Goal: Task Accomplishment & Management: Use online tool/utility

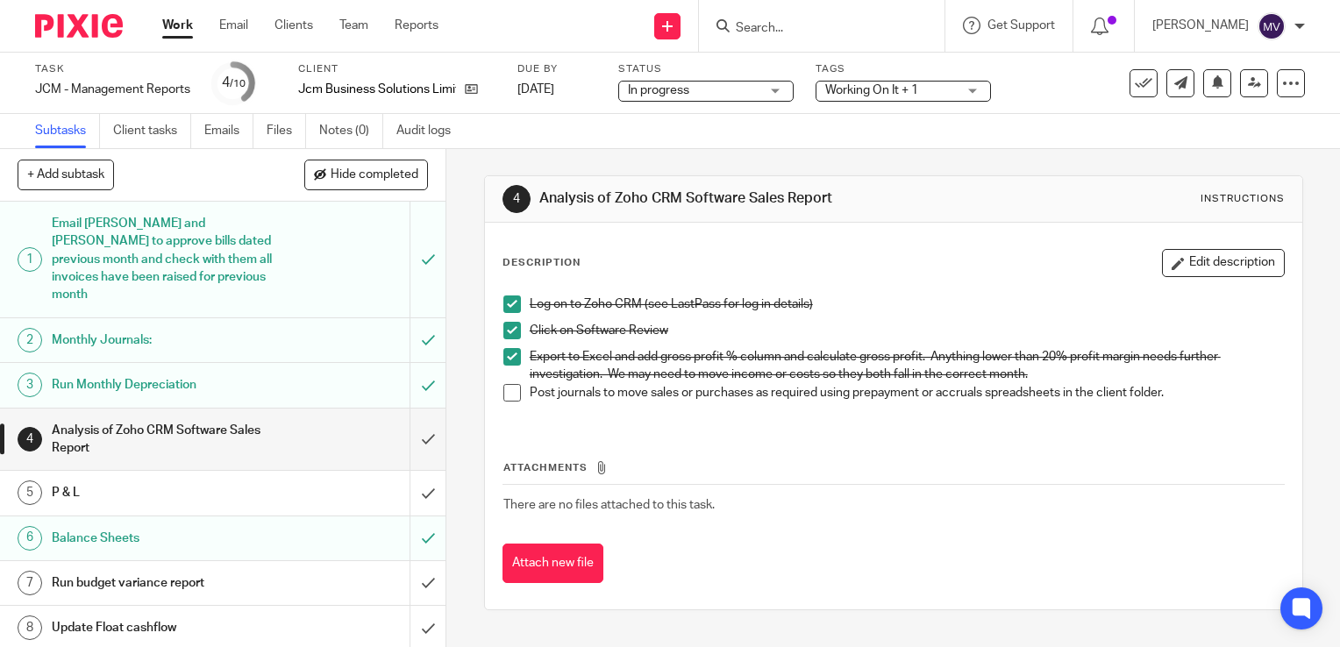
scroll to position [74, 0]
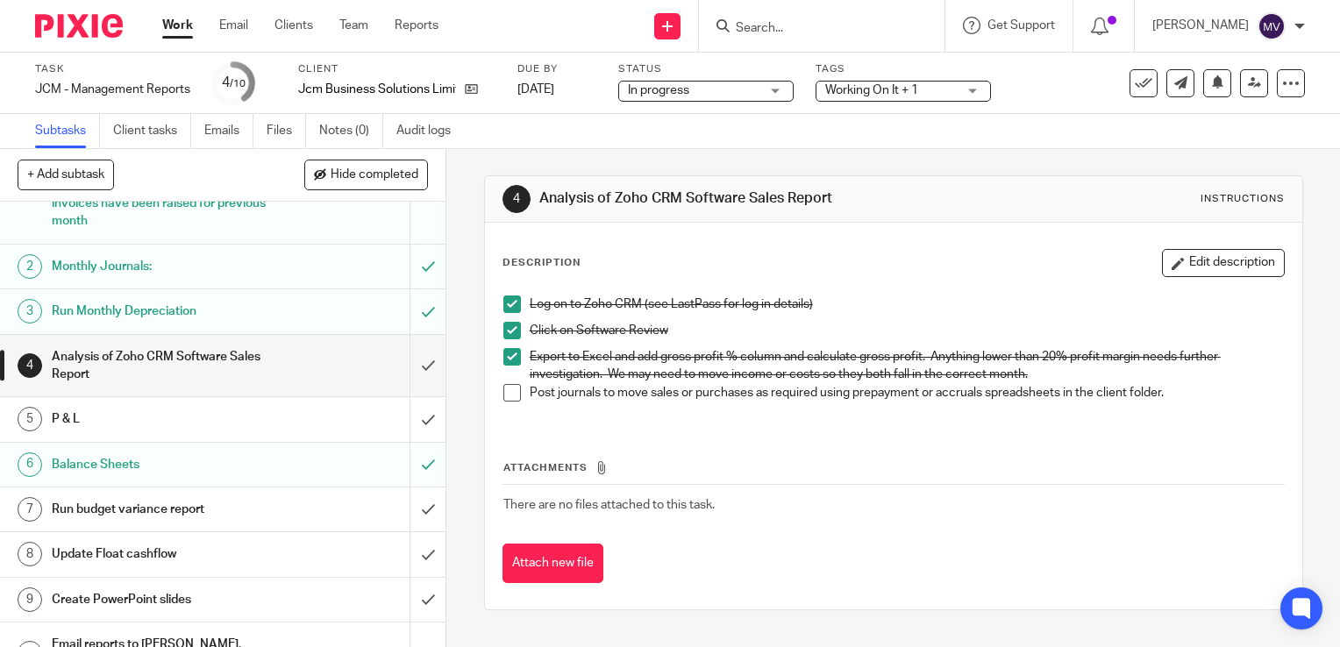
click at [508, 391] on span at bounding box center [513, 393] width 18 height 18
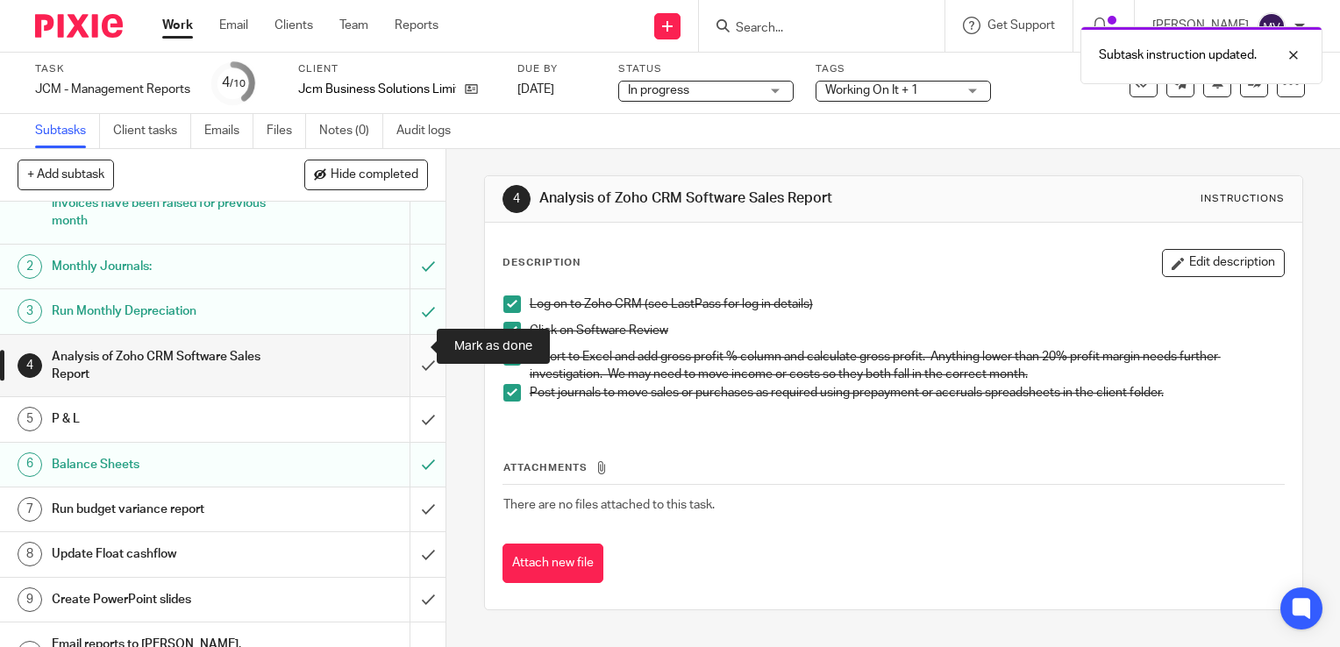
click at [405, 347] on input "submit" at bounding box center [223, 366] width 446 height 62
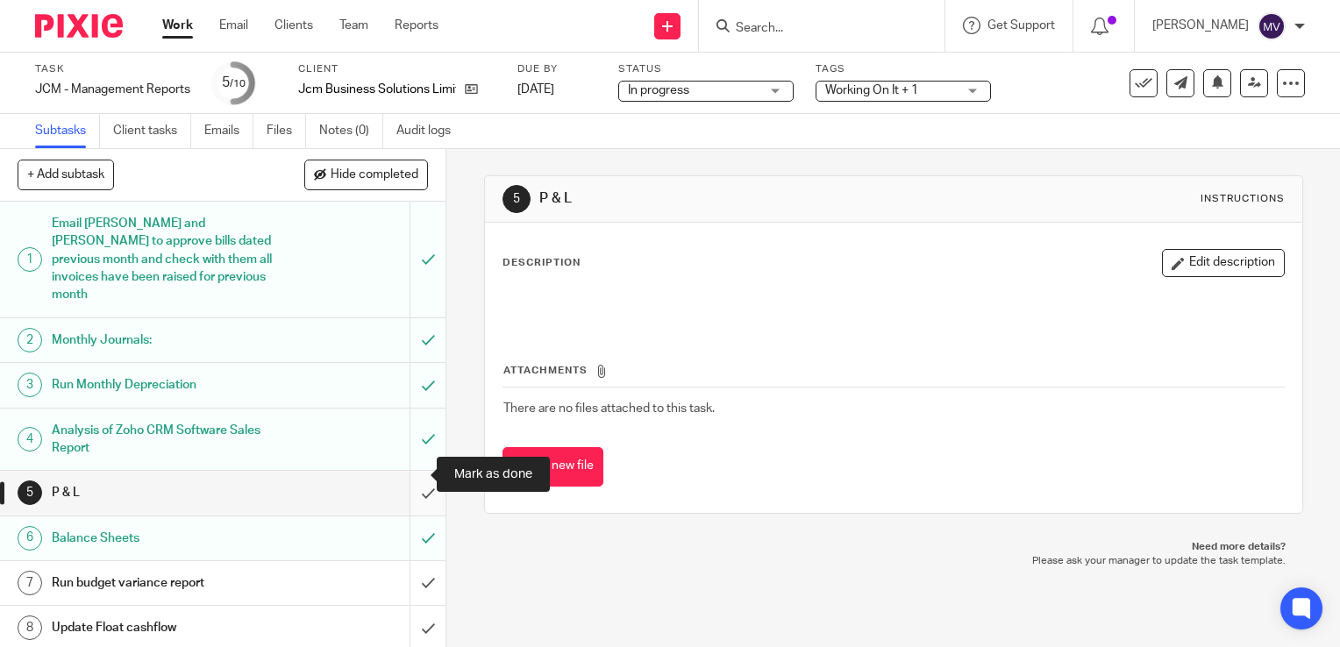
click at [407, 471] on input "submit" at bounding box center [223, 493] width 446 height 44
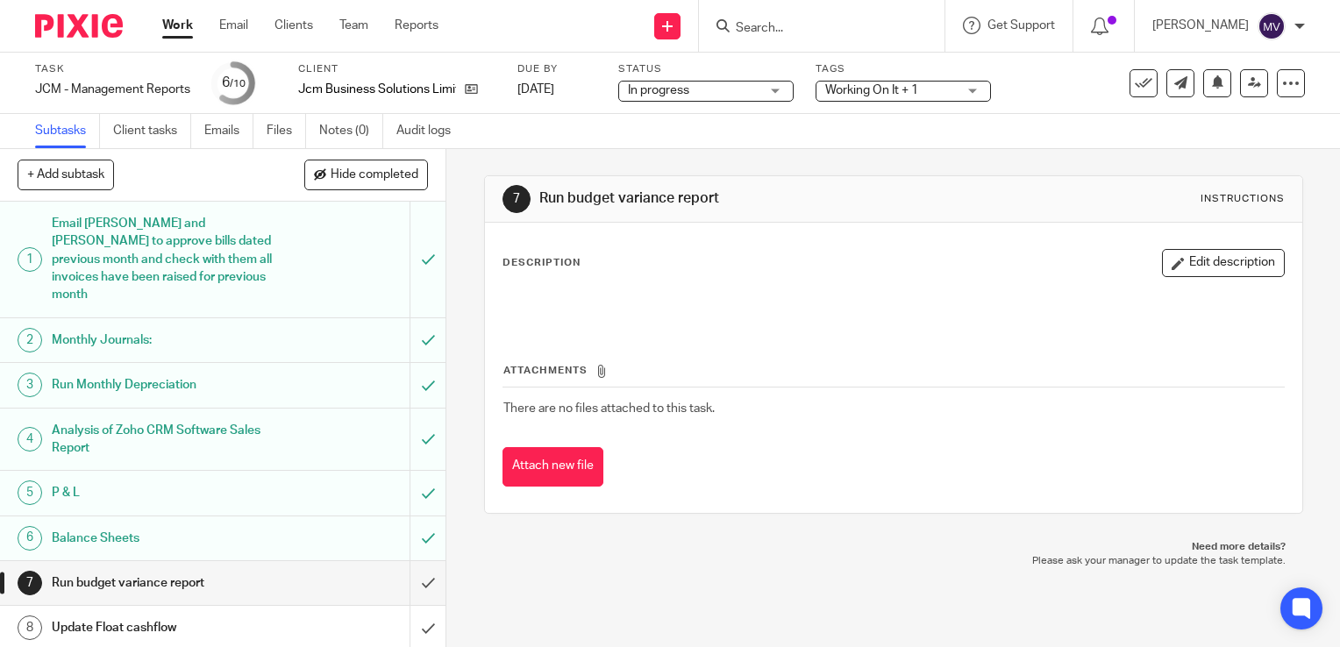
click at [182, 26] on link "Work" at bounding box center [177, 26] width 31 height 18
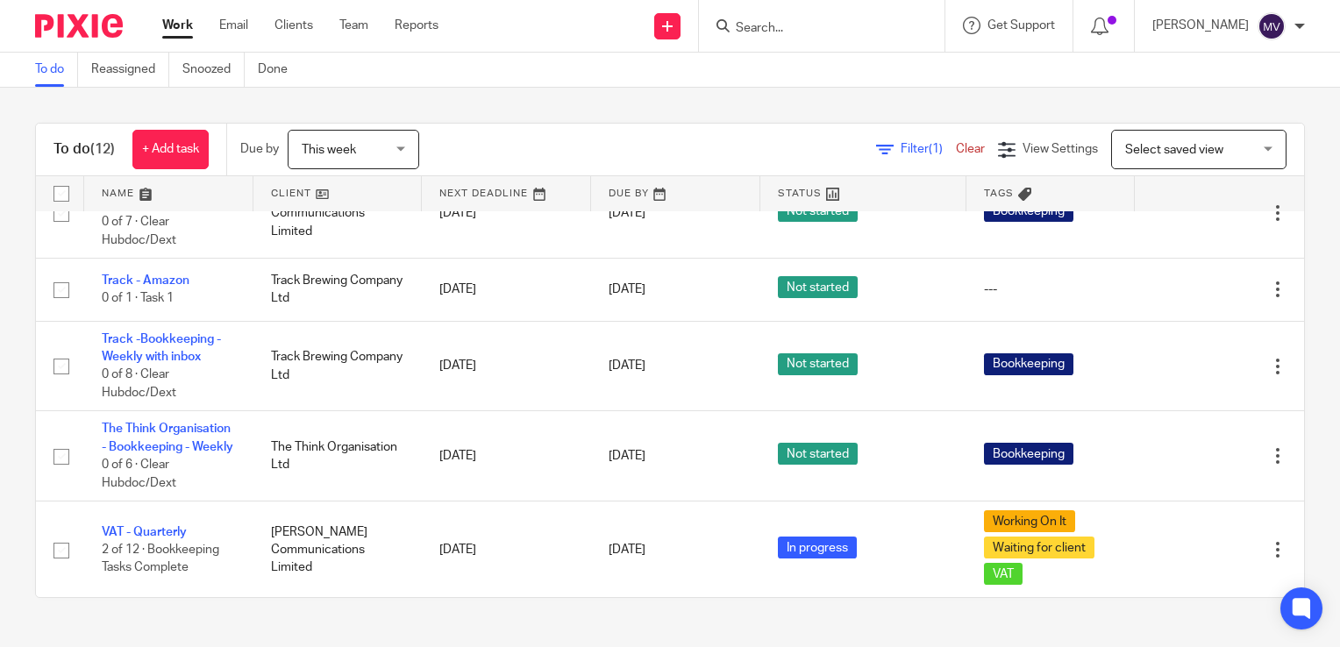
scroll to position [690, 0]
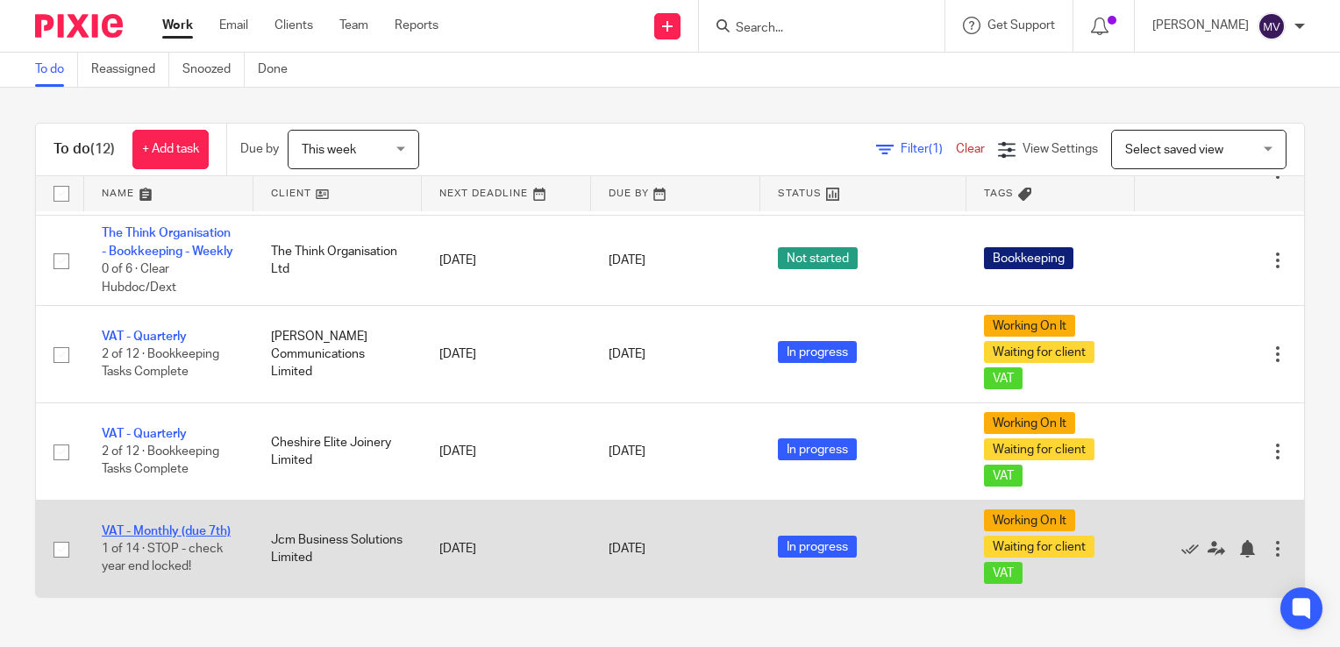
click at [168, 525] on link "VAT - Monthly (due 7th)" at bounding box center [166, 531] width 129 height 12
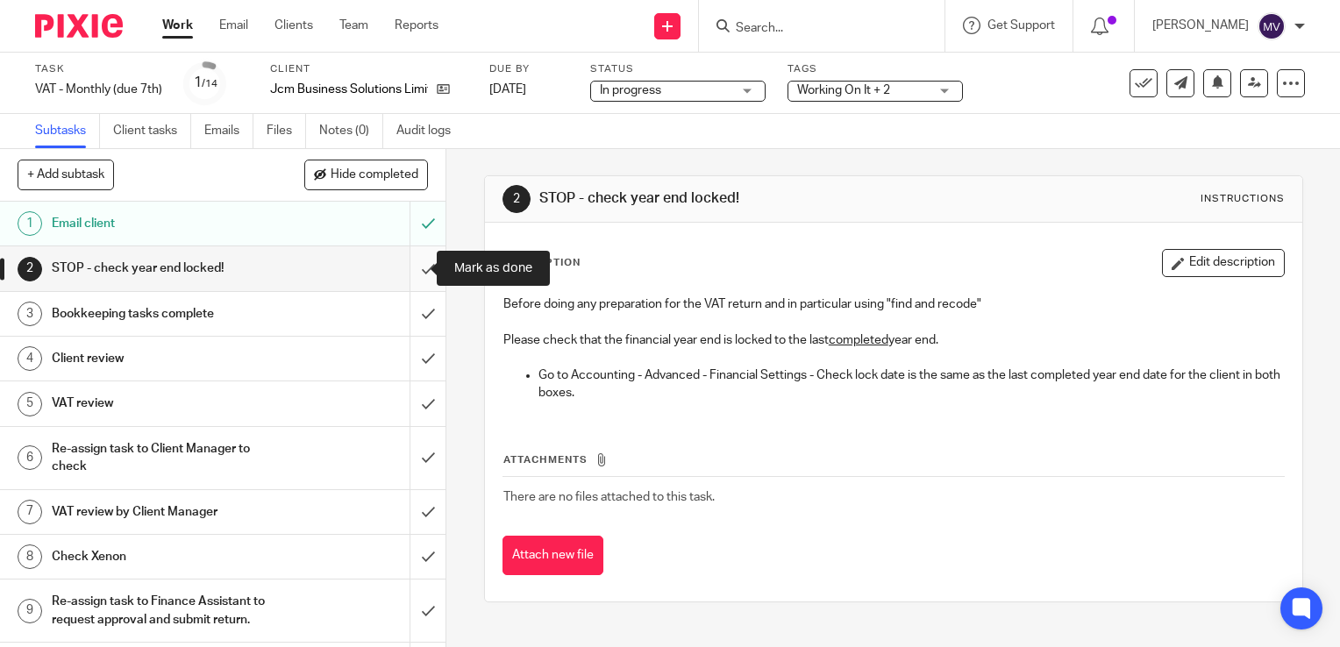
click at [404, 265] on input "submit" at bounding box center [223, 269] width 446 height 44
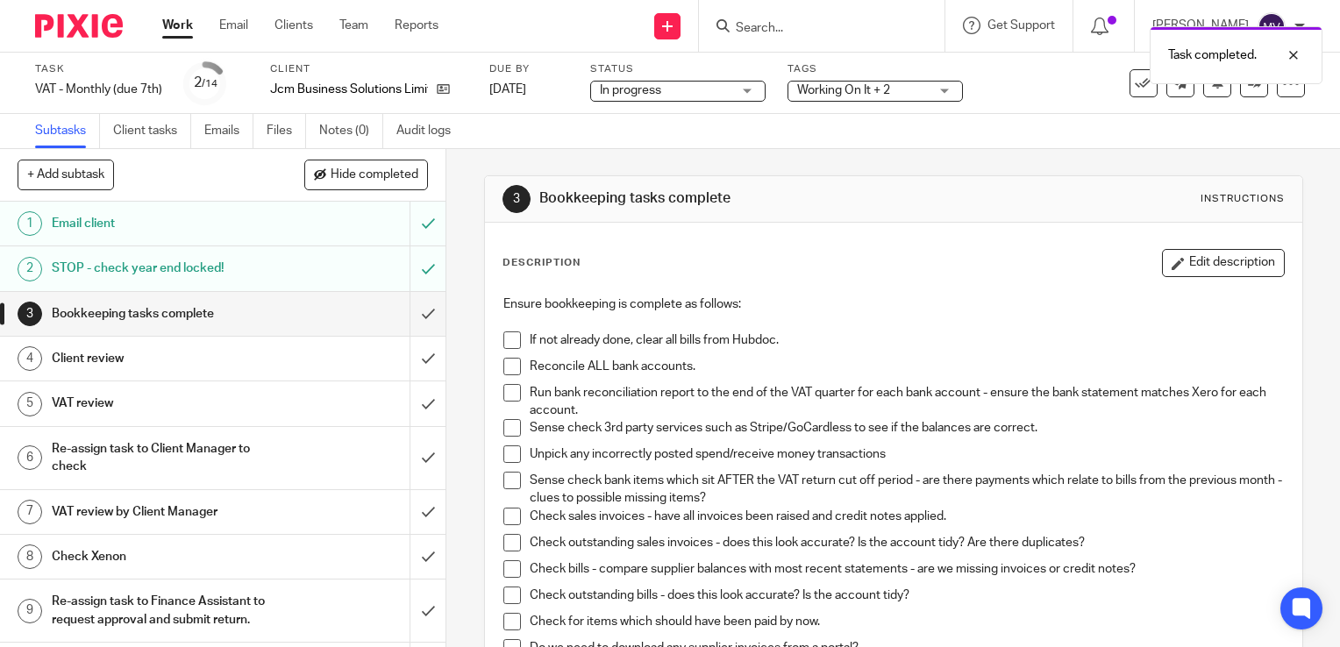
scroll to position [88, 0]
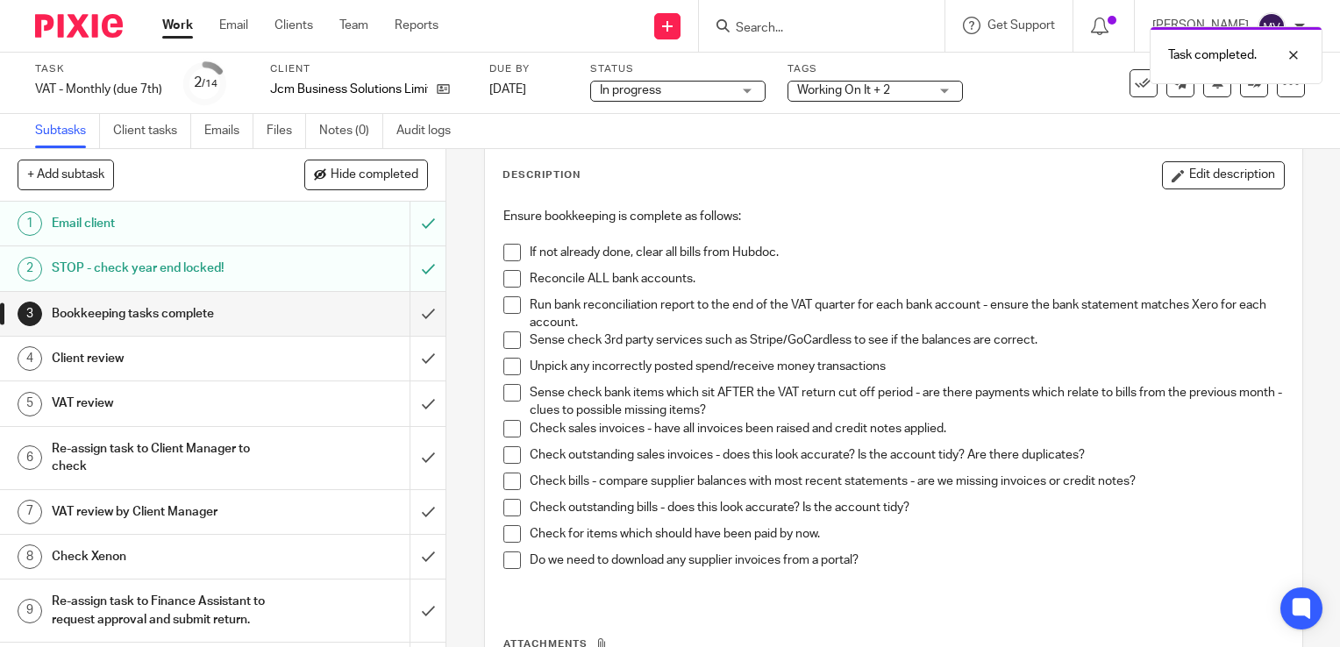
click at [504, 251] on span at bounding box center [513, 253] width 18 height 18
click at [512, 281] on span at bounding box center [513, 279] width 18 height 18
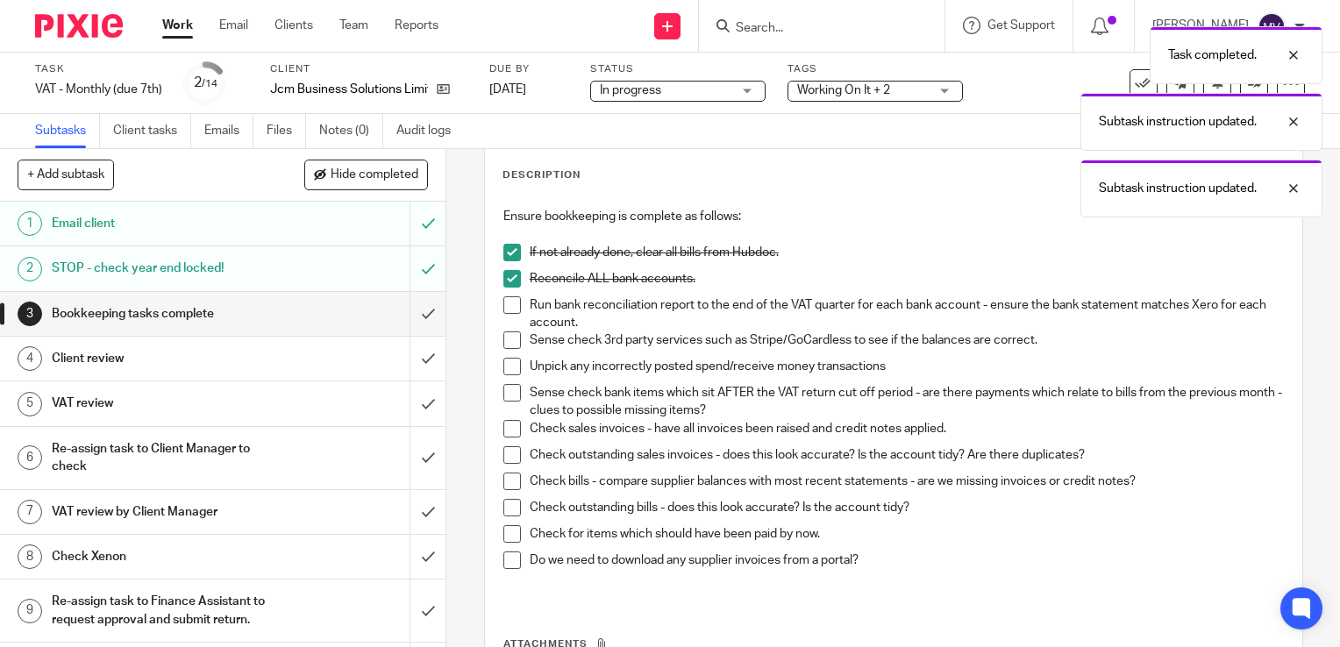
drag, startPoint x: 506, startPoint y: 297, endPoint x: 505, endPoint y: 335, distance: 38.6
click at [506, 297] on span at bounding box center [513, 306] width 18 height 18
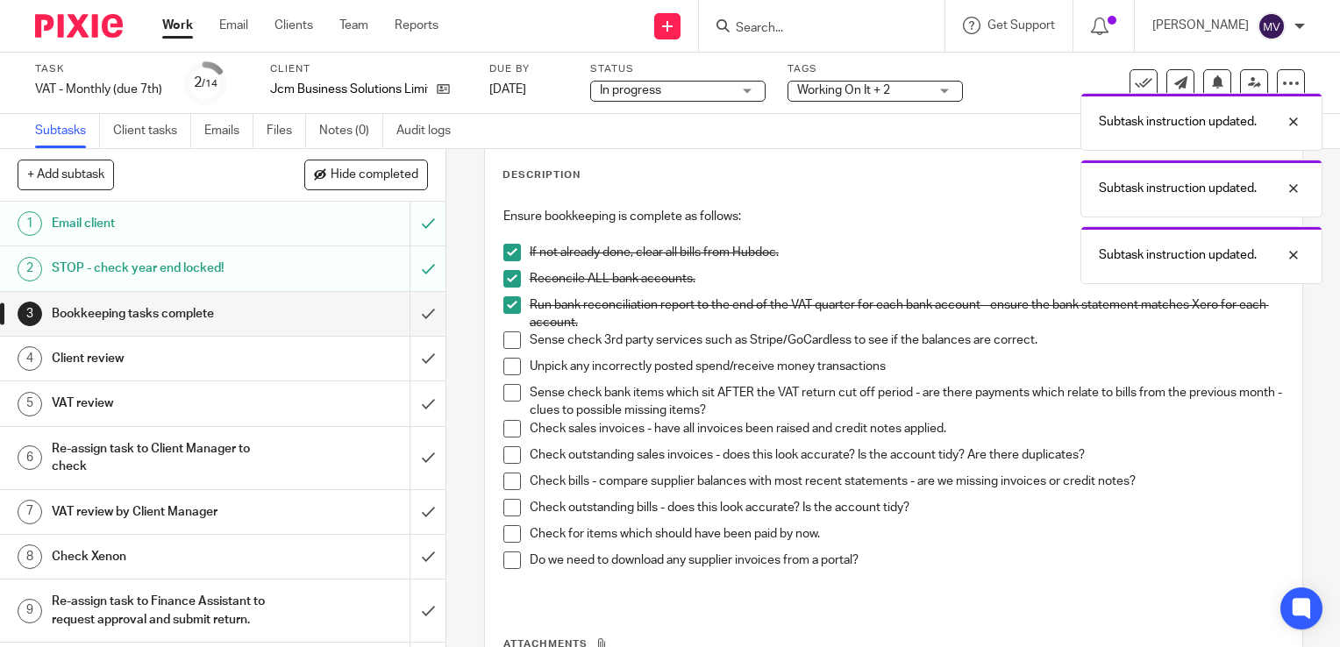
click at [504, 342] on span at bounding box center [513, 341] width 18 height 18
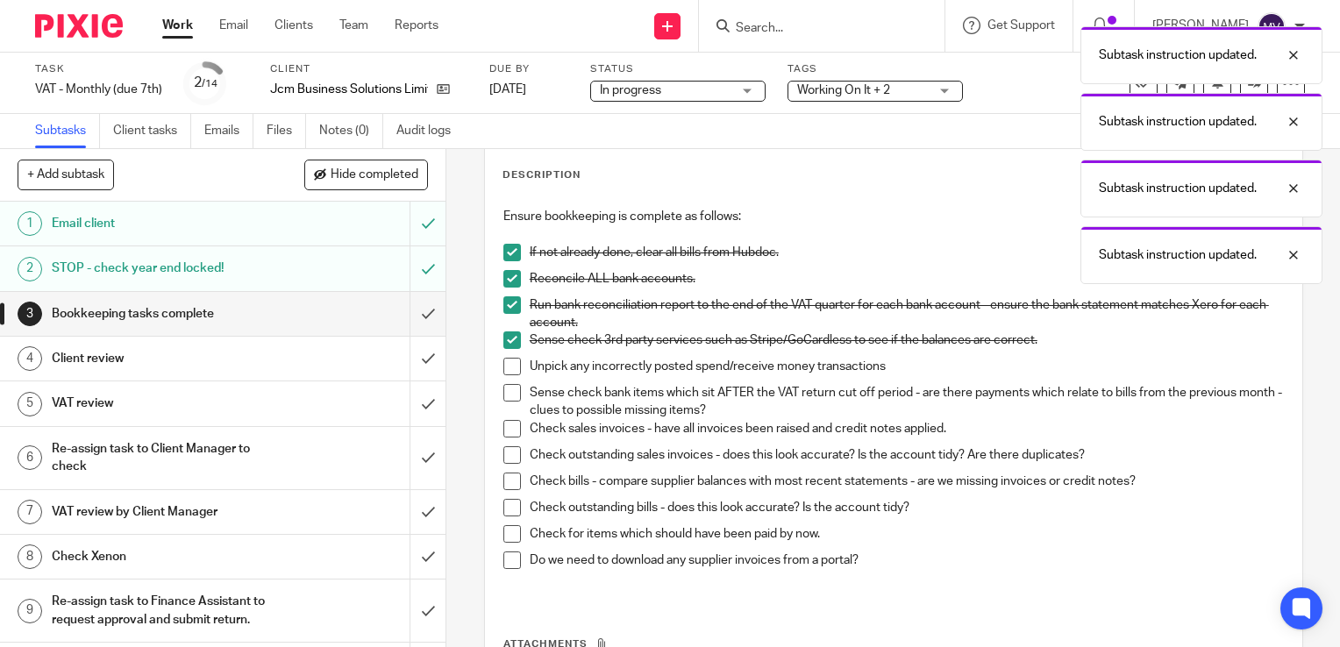
click at [504, 358] on span at bounding box center [513, 367] width 18 height 18
click at [510, 389] on span at bounding box center [513, 393] width 18 height 18
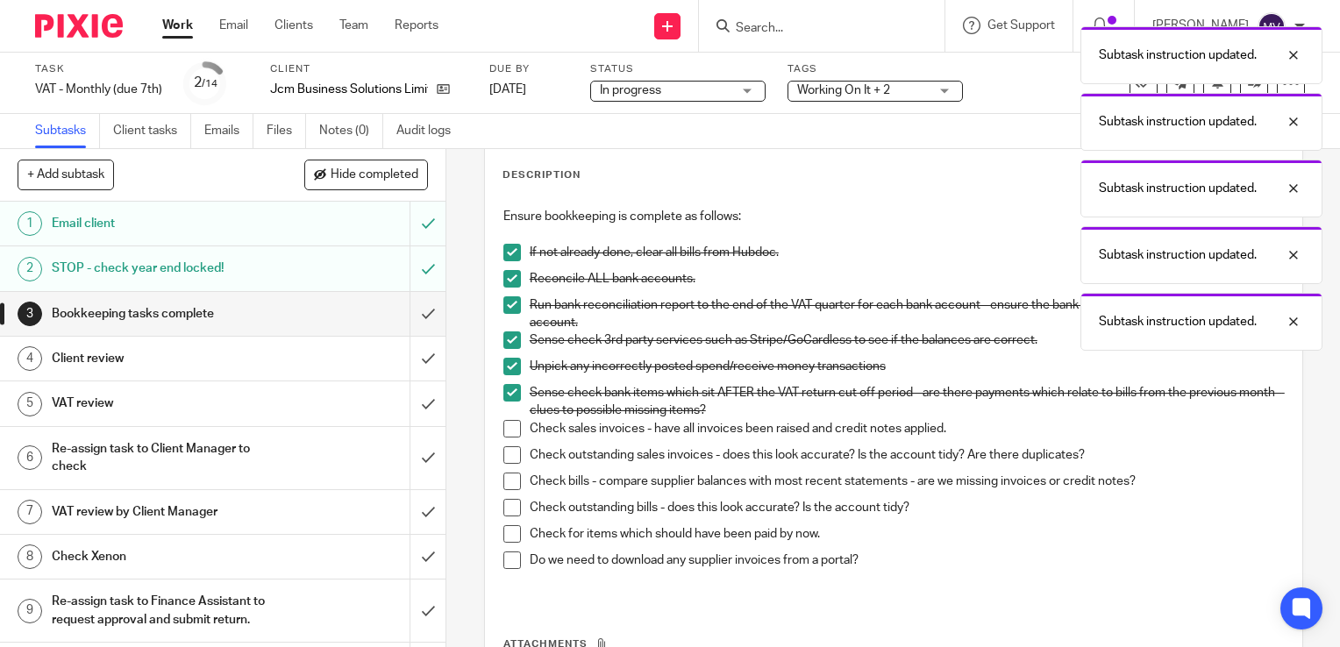
click at [504, 425] on span at bounding box center [513, 429] width 18 height 18
click at [505, 447] on span at bounding box center [513, 456] width 18 height 18
click at [509, 479] on span at bounding box center [513, 482] width 18 height 18
drag, startPoint x: 508, startPoint y: 496, endPoint x: 505, endPoint y: 511, distance: 16.0
click at [507, 496] on li "Check bills - compare supplier balances with most recent statements - are we mi…" at bounding box center [894, 486] width 781 height 26
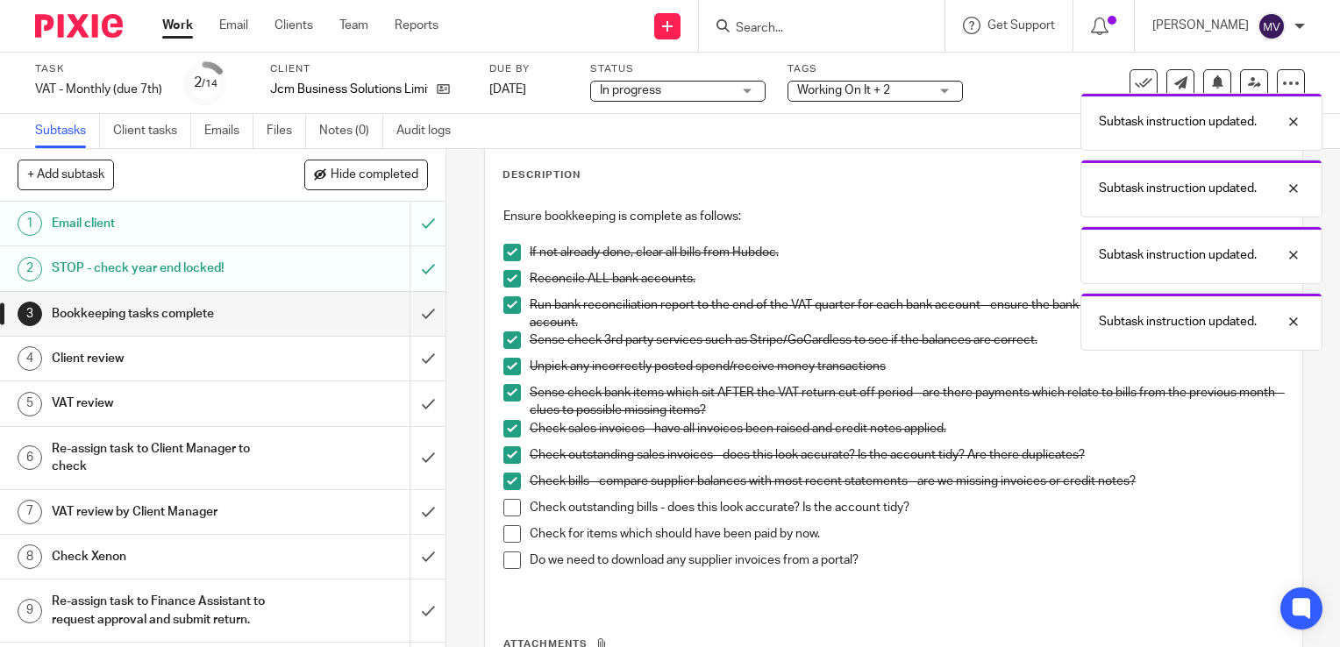
click at [497, 511] on div "Ensure bookkeeping is complete as follows: If not already done, clear all bills…" at bounding box center [894, 399] width 798 height 401
click at [505, 501] on span at bounding box center [513, 508] width 18 height 18
click at [507, 525] on span at bounding box center [513, 534] width 18 height 18
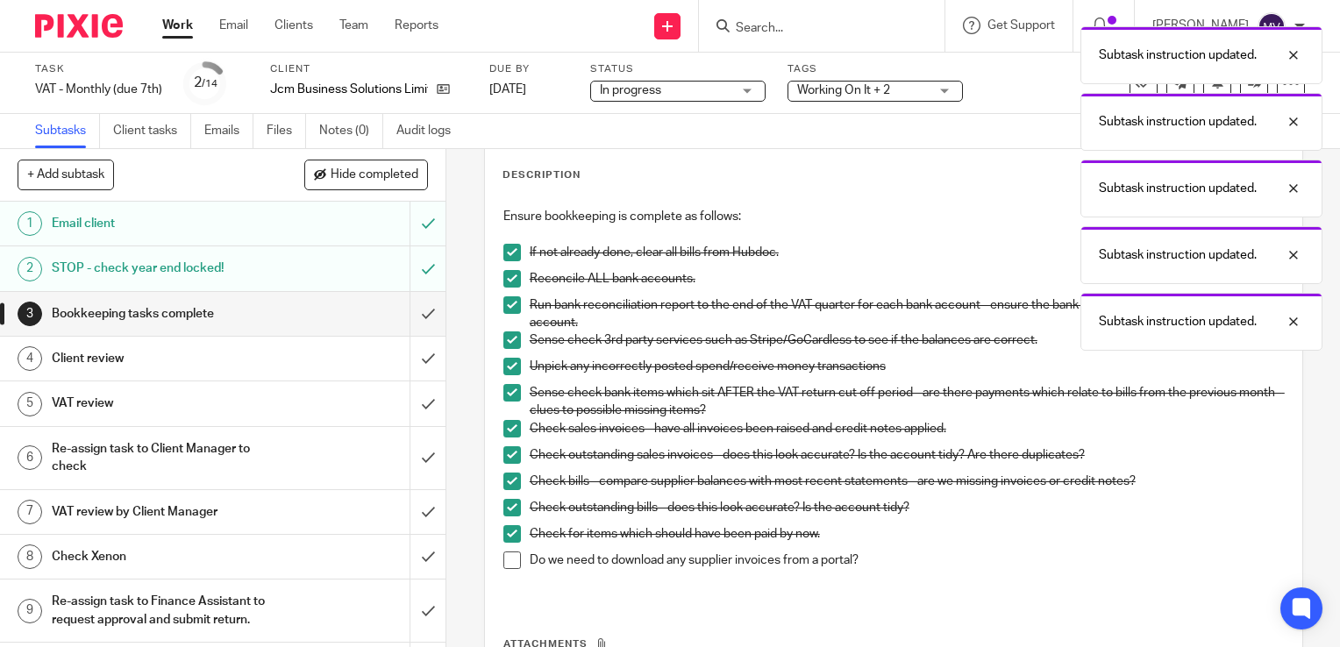
click at [504, 552] on span at bounding box center [513, 561] width 18 height 18
click at [407, 307] on input "submit" at bounding box center [223, 314] width 446 height 44
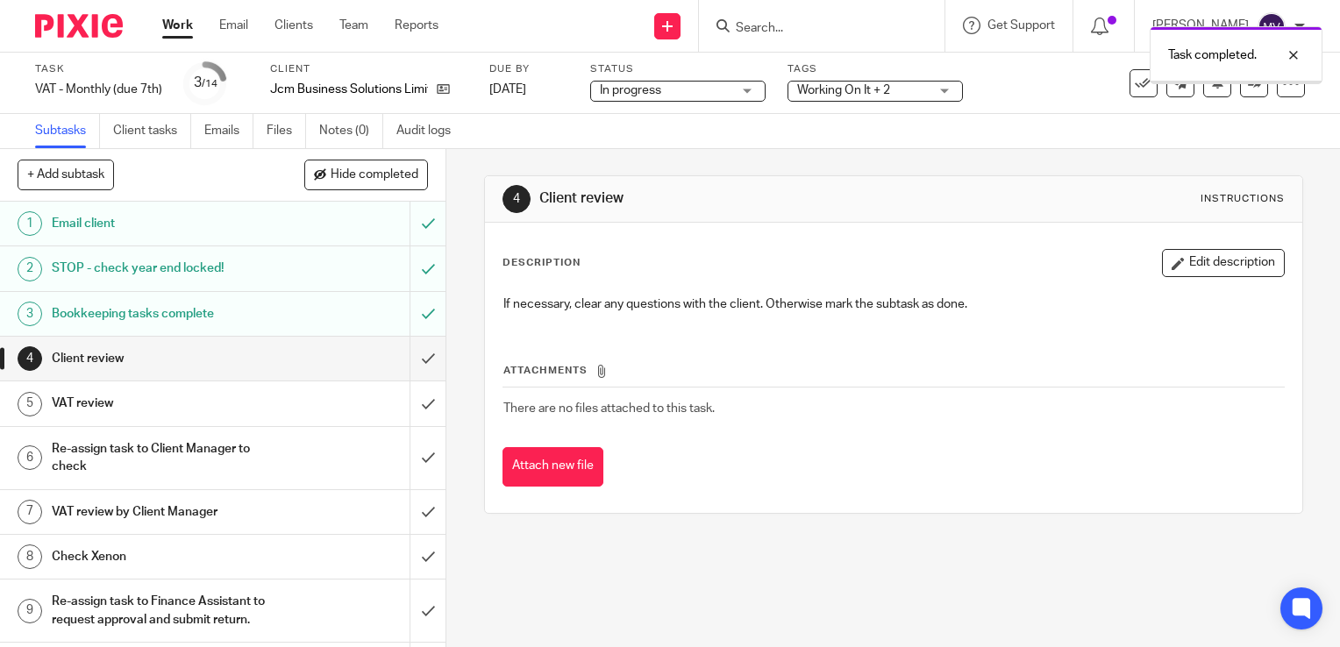
click at [404, 354] on input "submit" at bounding box center [223, 359] width 446 height 44
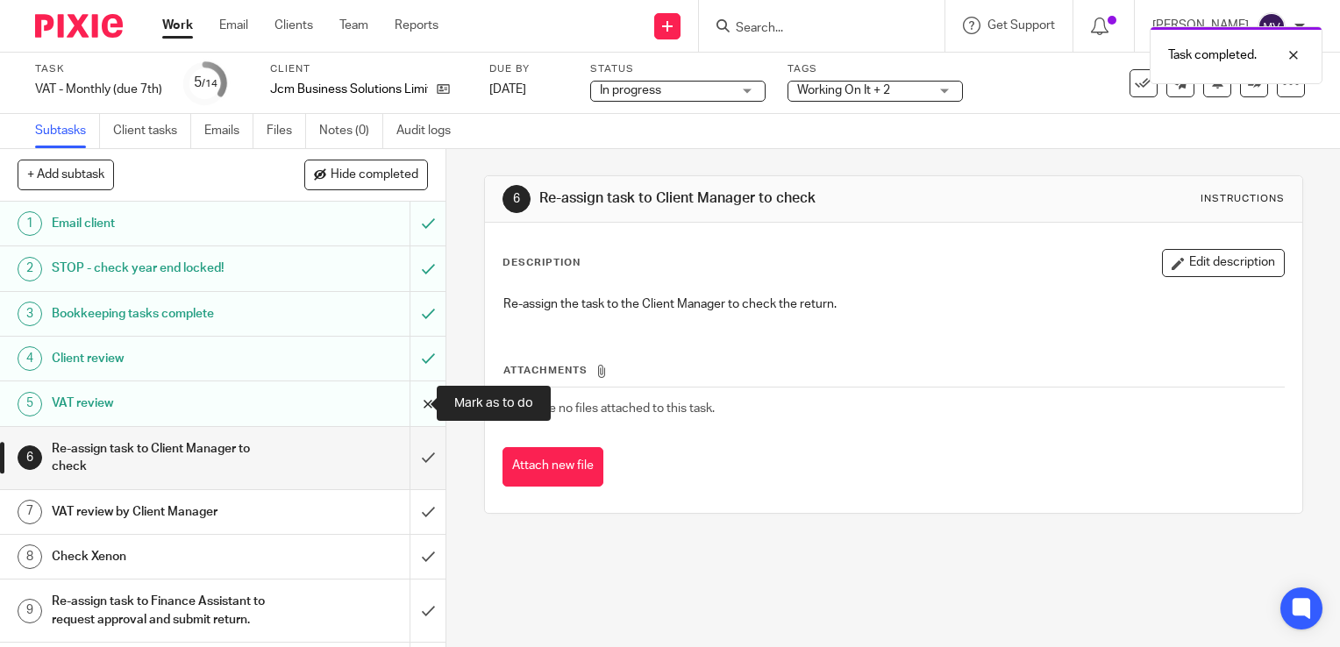
click at [417, 405] on input "submit" at bounding box center [223, 404] width 446 height 44
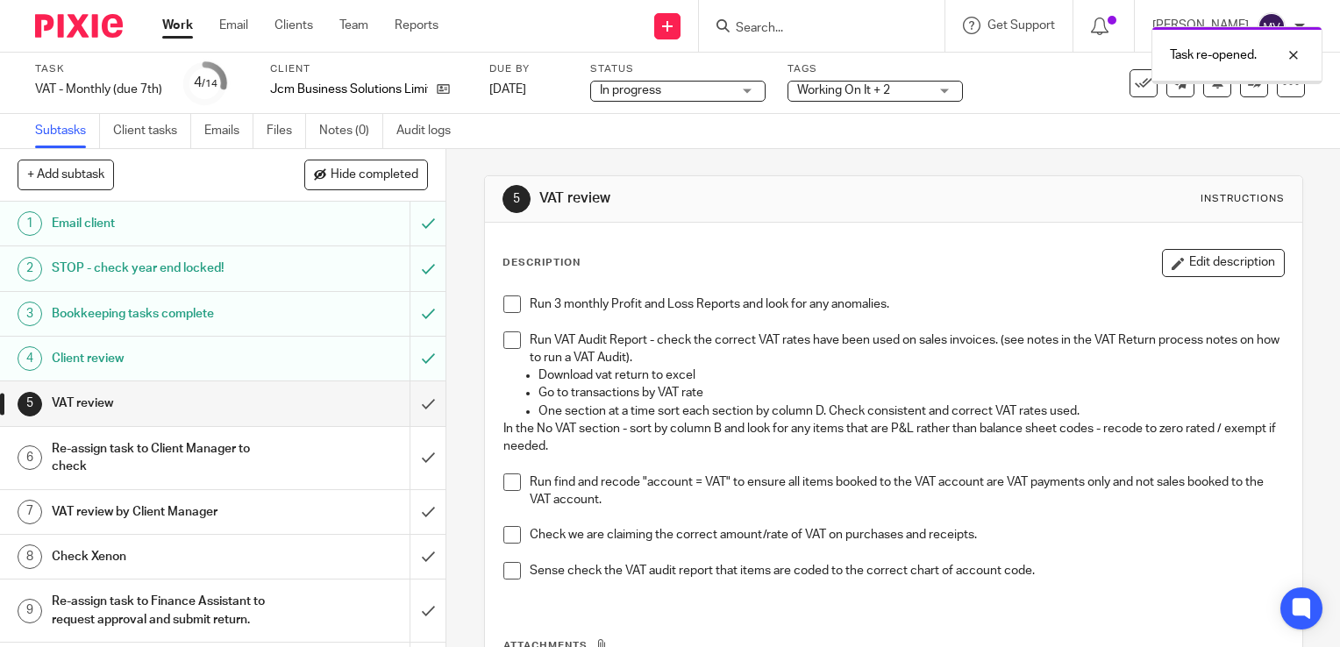
click at [506, 313] on li "Run 3 monthly Profit and Loss Reports and look for any anomalies." at bounding box center [894, 314] width 781 height 36
click at [505, 339] on span at bounding box center [513, 341] width 18 height 18
click at [507, 304] on span at bounding box center [513, 305] width 18 height 18
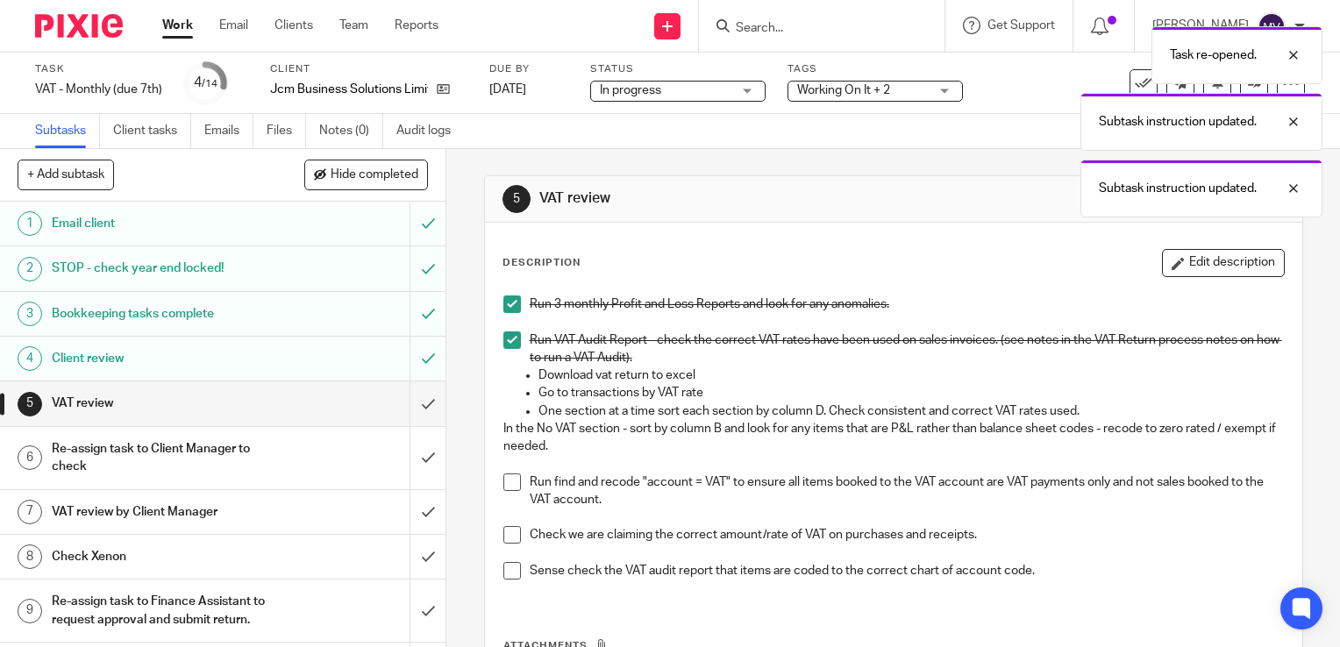
click at [515, 486] on span at bounding box center [513, 483] width 18 height 18
drag, startPoint x: 507, startPoint y: 535, endPoint x: 513, endPoint y: 547, distance: 13.0
click at [508, 537] on span at bounding box center [513, 535] width 18 height 18
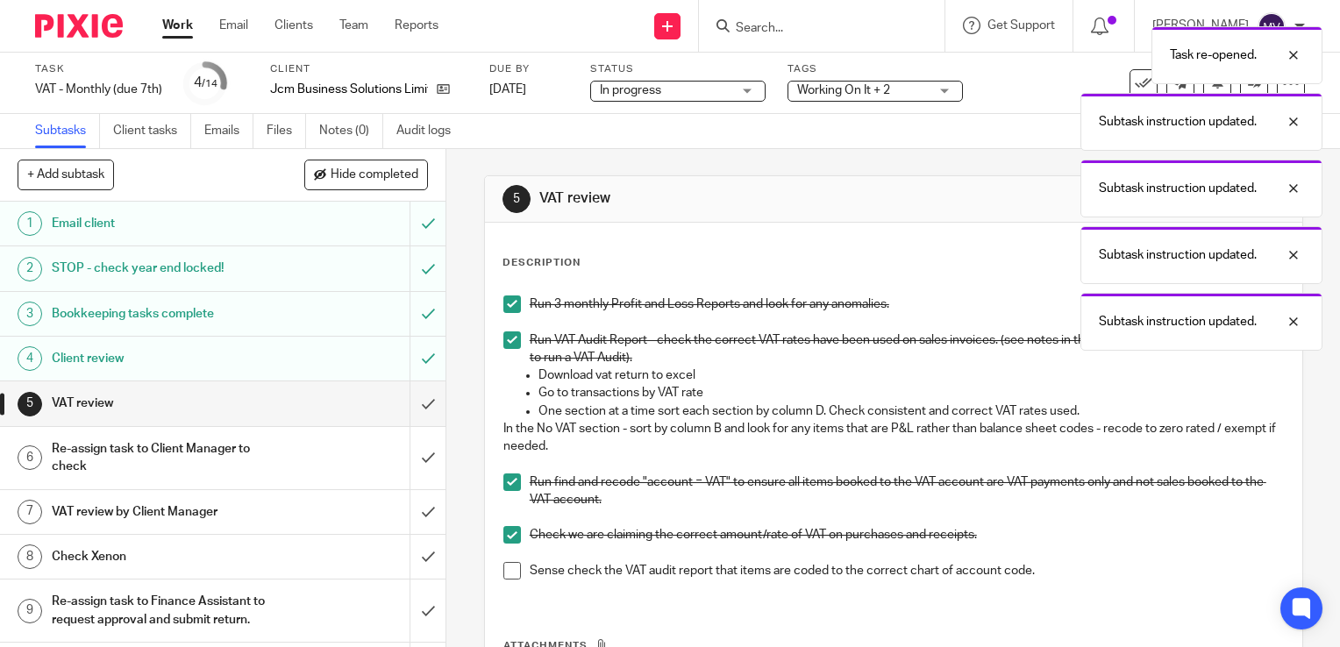
click at [509, 569] on span at bounding box center [513, 571] width 18 height 18
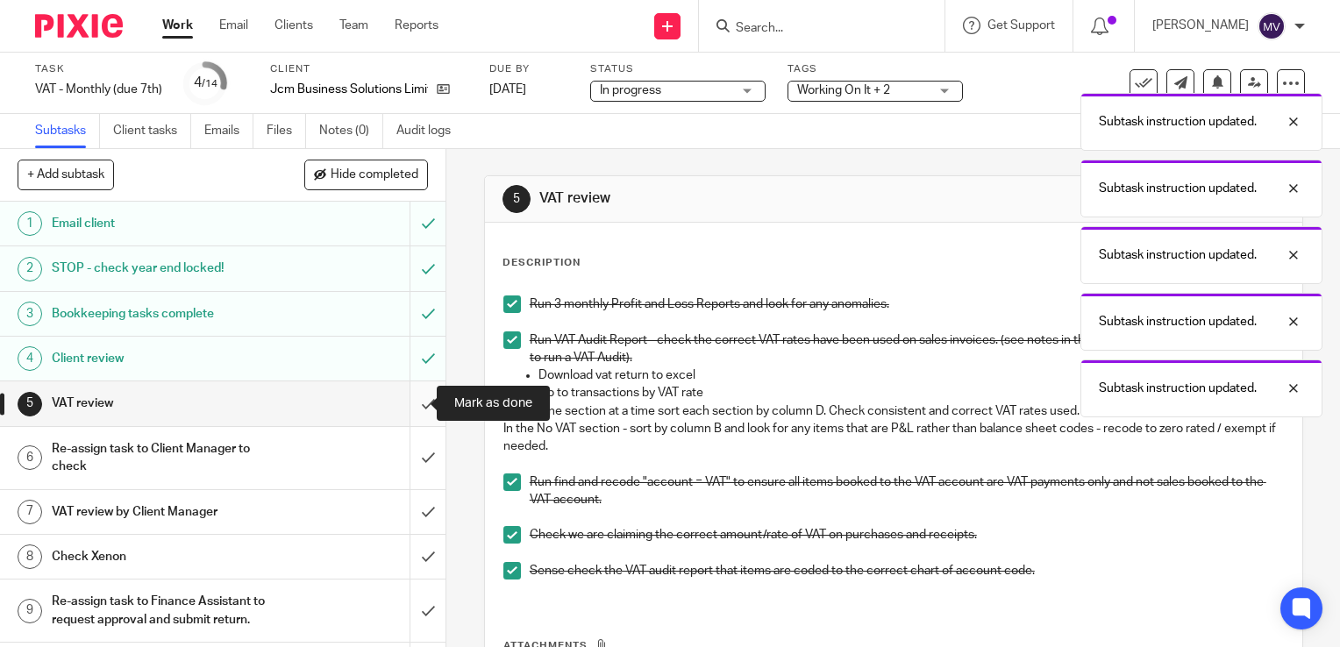
click at [407, 405] on input "submit" at bounding box center [223, 404] width 446 height 44
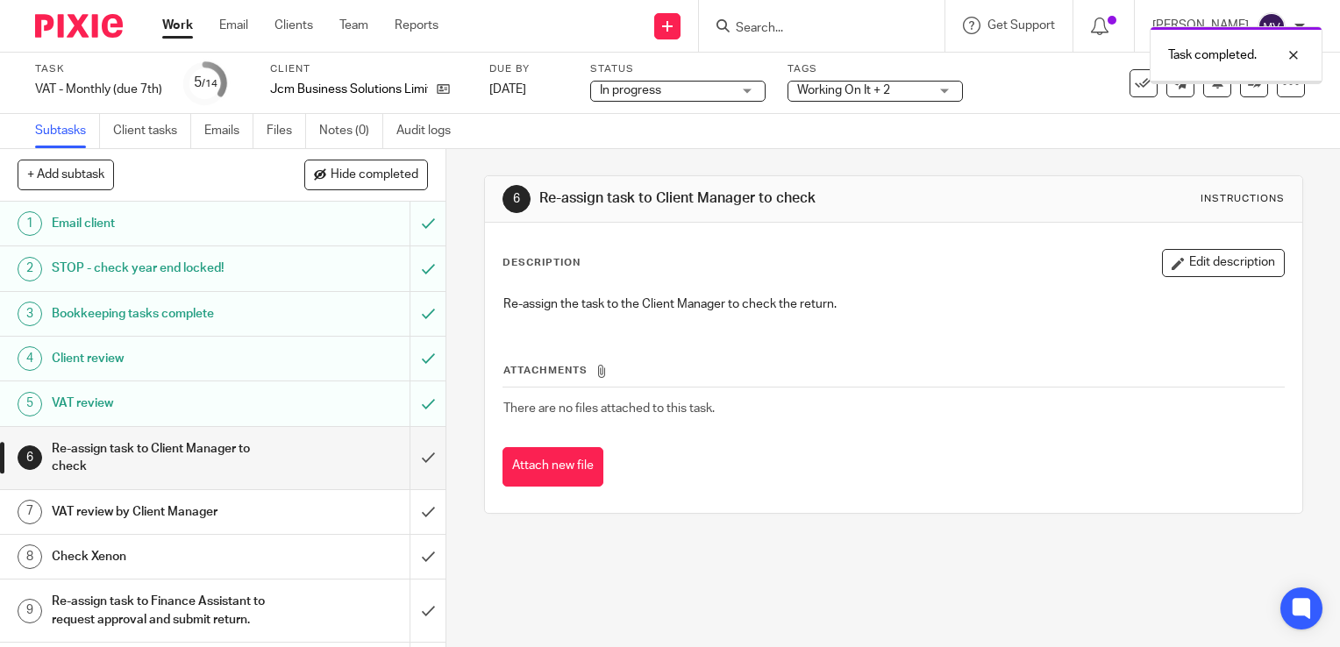
click at [323, 509] on div "VAT review by Client Manager" at bounding box center [222, 512] width 341 height 26
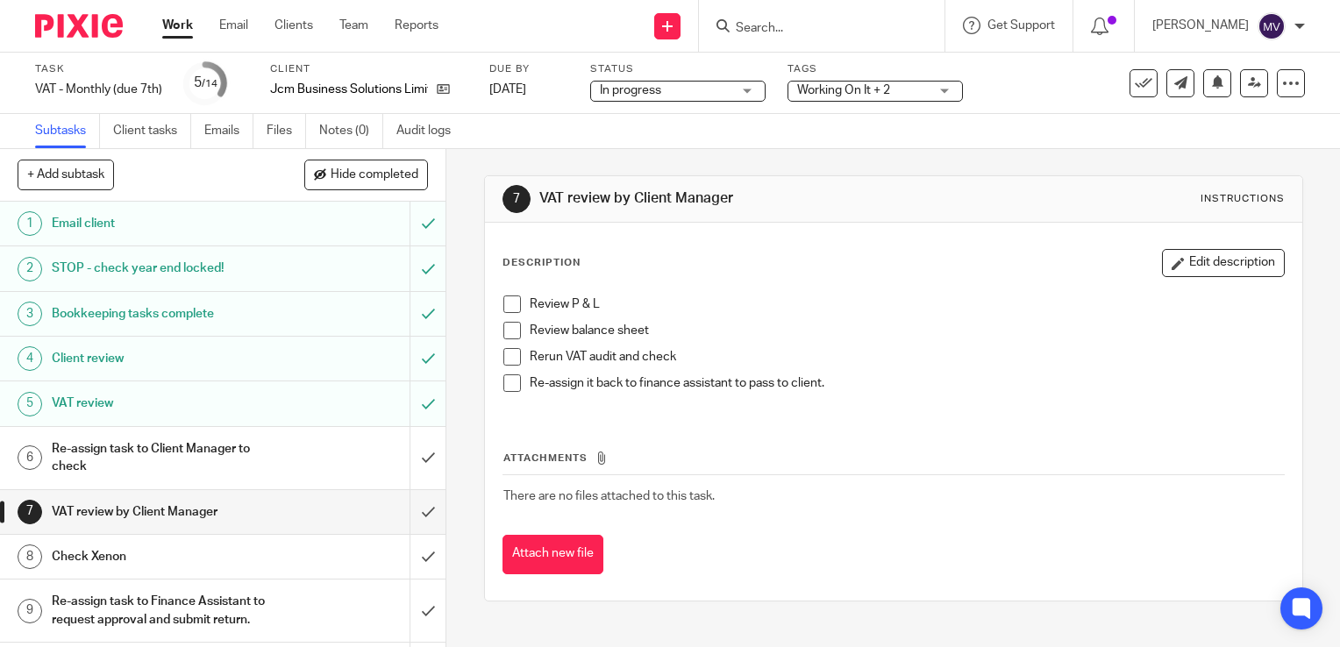
click at [512, 307] on span at bounding box center [513, 305] width 18 height 18
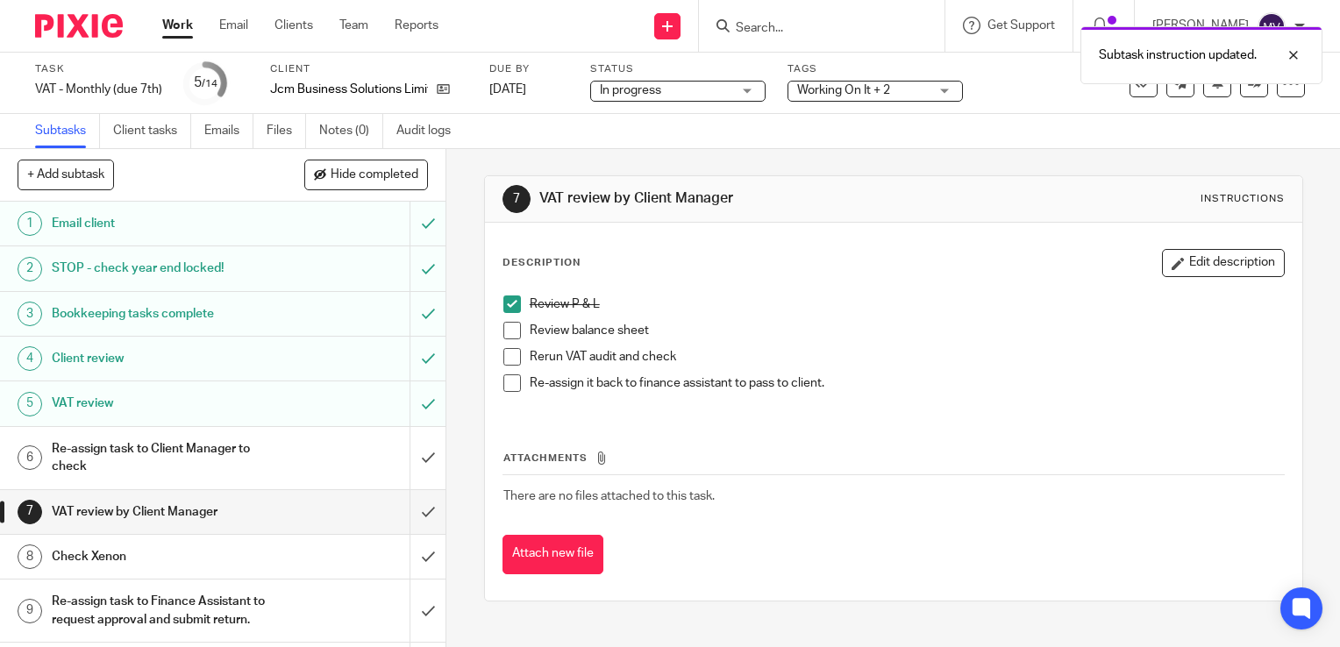
drag, startPoint x: 506, startPoint y: 327, endPoint x: 509, endPoint y: 339, distance: 11.7
click at [506, 328] on span at bounding box center [513, 331] width 18 height 18
drag, startPoint x: 504, startPoint y: 353, endPoint x: 505, endPoint y: 361, distance: 8.9
click at [504, 354] on span at bounding box center [513, 357] width 18 height 18
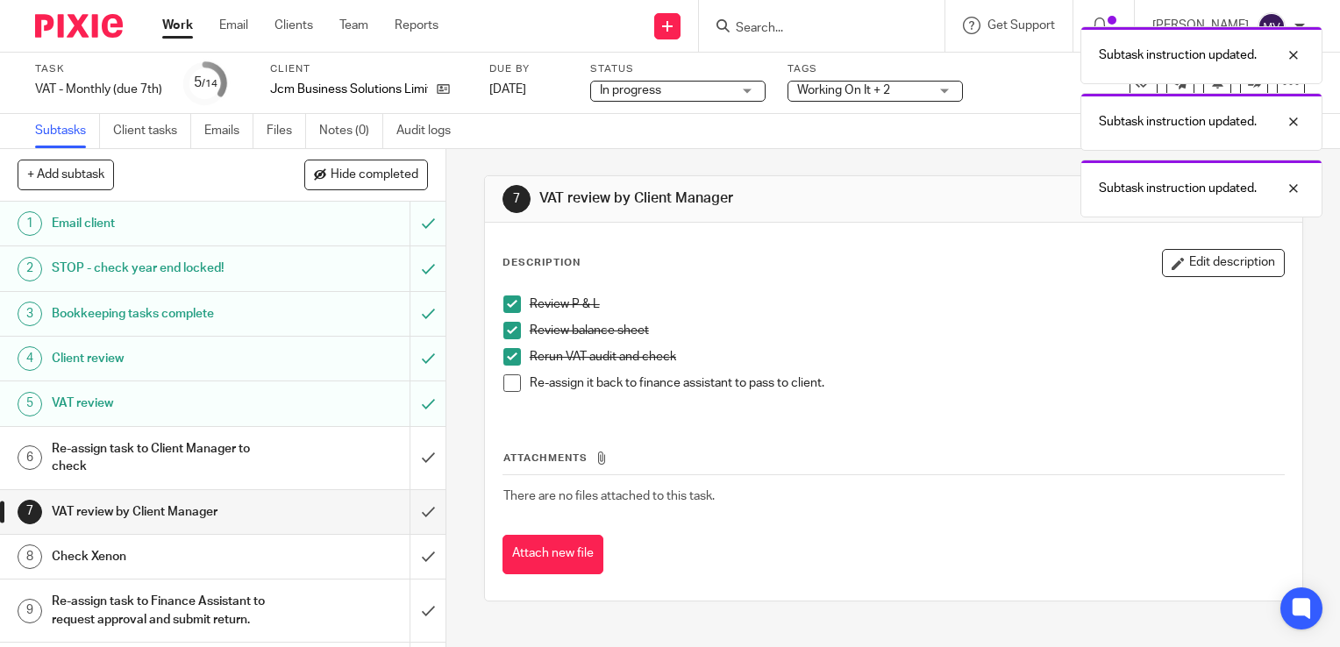
click at [182, 39] on div "Work Email Clients Team Reports Work Email Clients Team Reports Settings" at bounding box center [305, 26] width 320 height 52
click at [180, 34] on link "Work" at bounding box center [177, 26] width 31 height 18
